Goal: Task Accomplishment & Management: Manage account settings

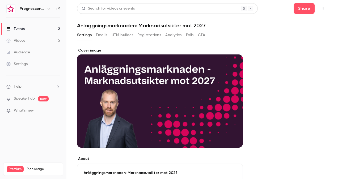
click at [141, 33] on button "Registrations" at bounding box center [150, 35] width 24 height 9
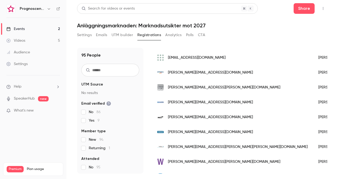
scroll to position [27, 0]
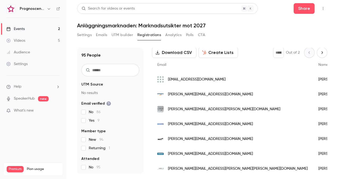
click at [181, 51] on button "Download CSV" at bounding box center [174, 52] width 44 height 11
drag, startPoint x: 145, startPoint y: 73, endPoint x: 153, endPoint y: 72, distance: 8.3
click at [145, 73] on div "95 People UTM Source No results Email verified No 86 Yes 9 Member type New 94 R…" at bounding box center [202, 111] width 251 height 126
click at [193, 82] on span "mjo@brekkestrand.se" at bounding box center [197, 80] width 58 height 6
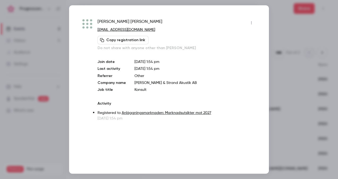
click at [283, 60] on div at bounding box center [169, 89] width 338 height 179
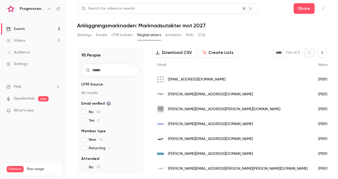
click at [197, 92] on span "fredrik.johansson@starka.se" at bounding box center [210, 95] width 85 height 6
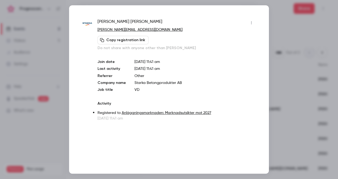
click at [274, 50] on div at bounding box center [169, 89] width 338 height 179
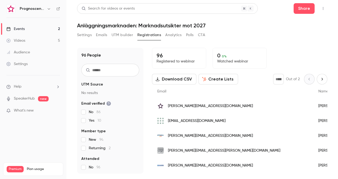
click at [27, 27] on link "Events 2" at bounding box center [33, 29] width 66 height 12
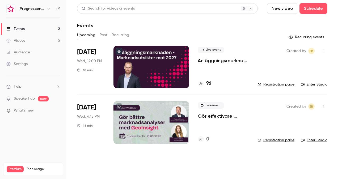
click at [220, 60] on p "Anläggningsmarknaden: Marknadsutsikter mot 2027" at bounding box center [223, 60] width 51 height 6
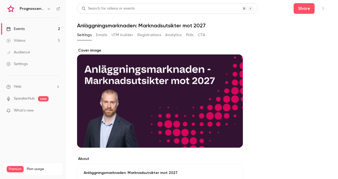
click at [321, 7] on icon "button" at bounding box center [323, 9] width 4 height 4
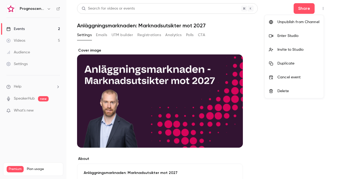
click at [292, 34] on div "Enter Studio" at bounding box center [299, 35] width 42 height 5
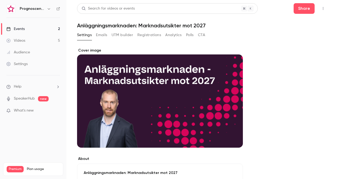
click at [29, 29] on link "Events 2" at bounding box center [33, 29] width 66 height 12
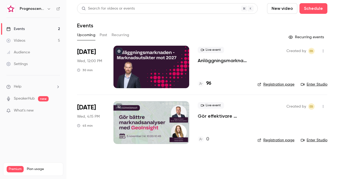
click at [220, 61] on p "Anläggningsmarknaden: Marknadsutsikter mot 2027" at bounding box center [223, 60] width 51 height 6
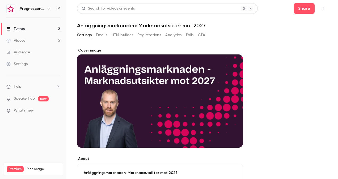
click at [153, 35] on button "Registrations" at bounding box center [150, 35] width 24 height 9
